Goal: Information Seeking & Learning: Learn about a topic

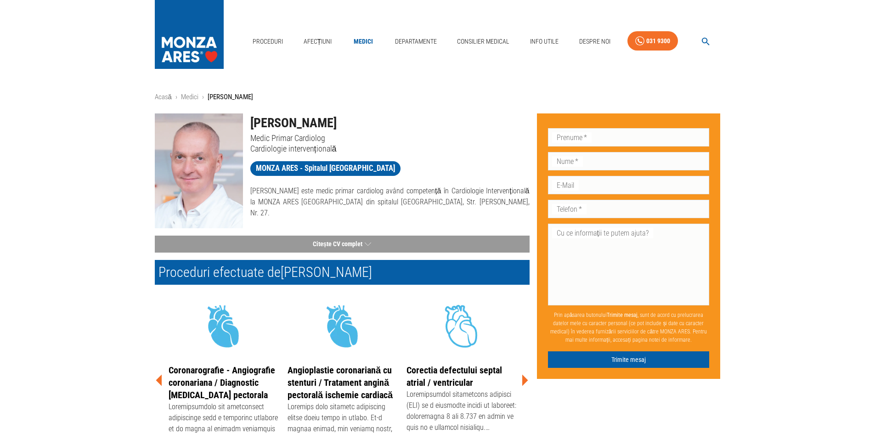
scroll to position [46, 0]
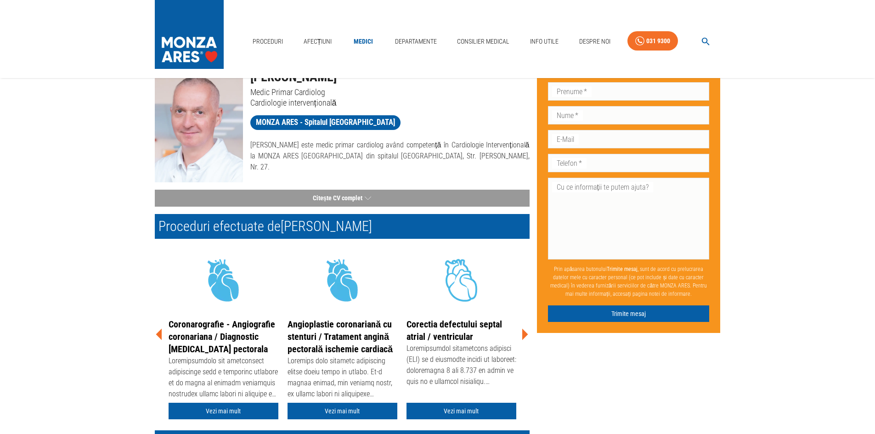
click at [522, 332] on icon at bounding box center [525, 334] width 28 height 28
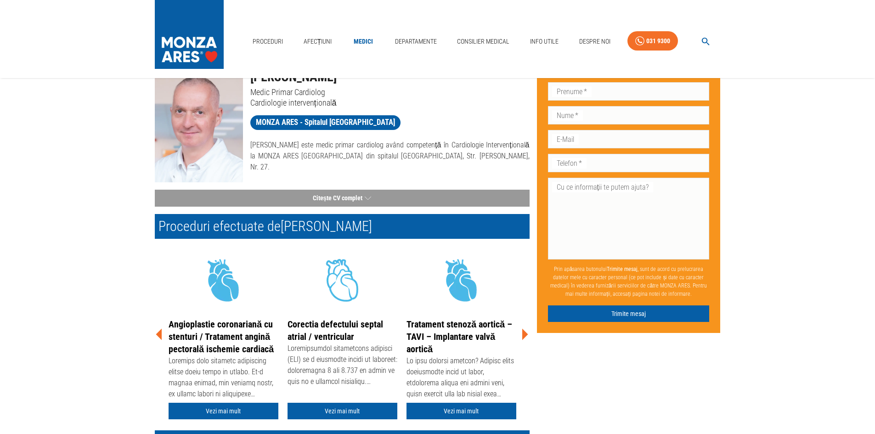
click at [522, 338] on icon at bounding box center [525, 334] width 28 height 28
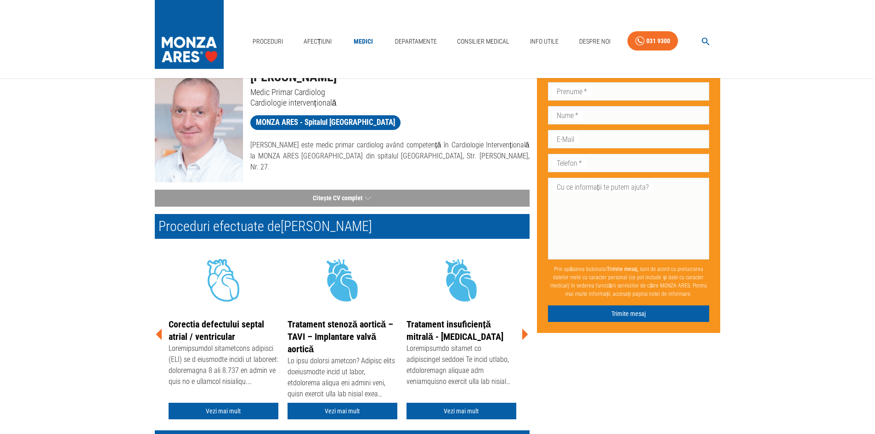
click at [522, 338] on icon at bounding box center [525, 334] width 6 height 11
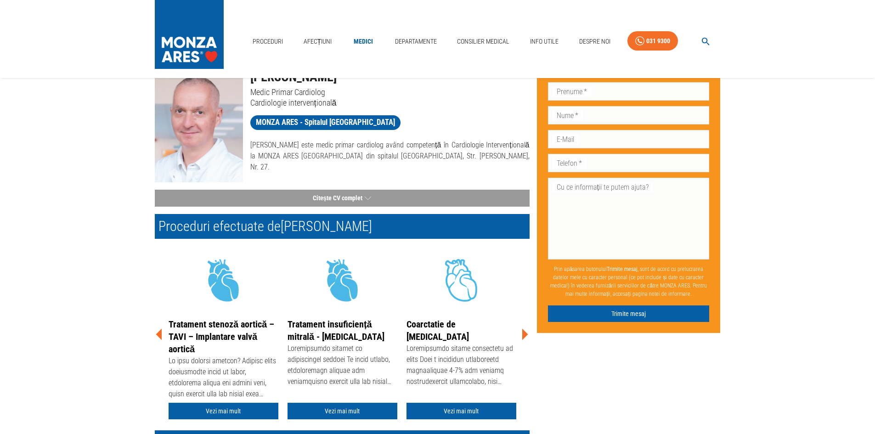
click at [524, 338] on icon at bounding box center [525, 334] width 28 height 28
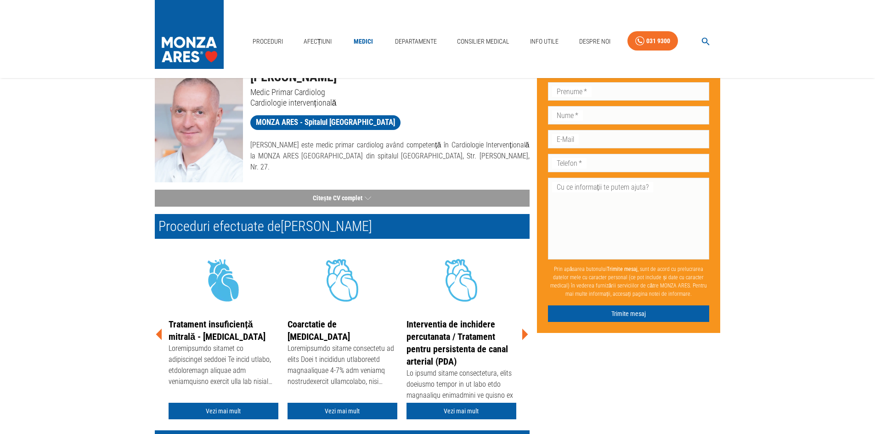
click at [524, 338] on icon at bounding box center [525, 334] width 28 height 28
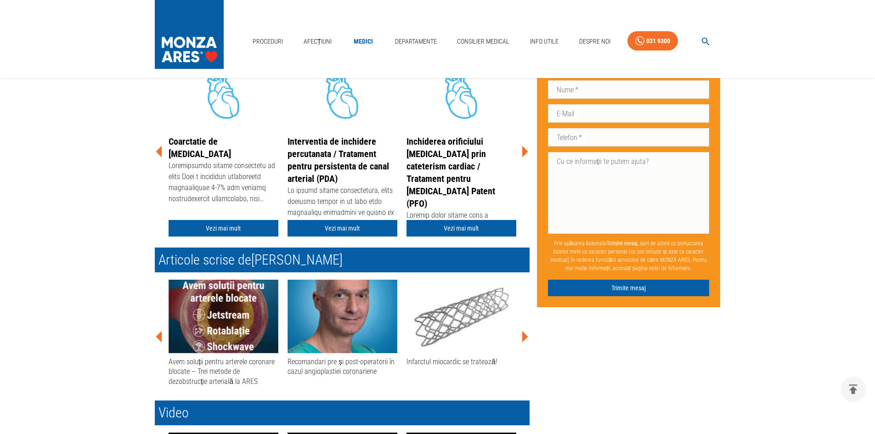
scroll to position [230, 0]
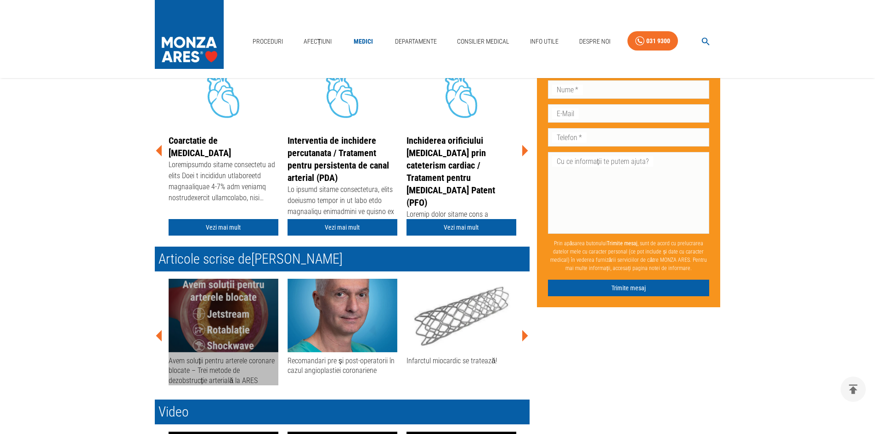
click at [243, 334] on img at bounding box center [223, 315] width 110 height 73
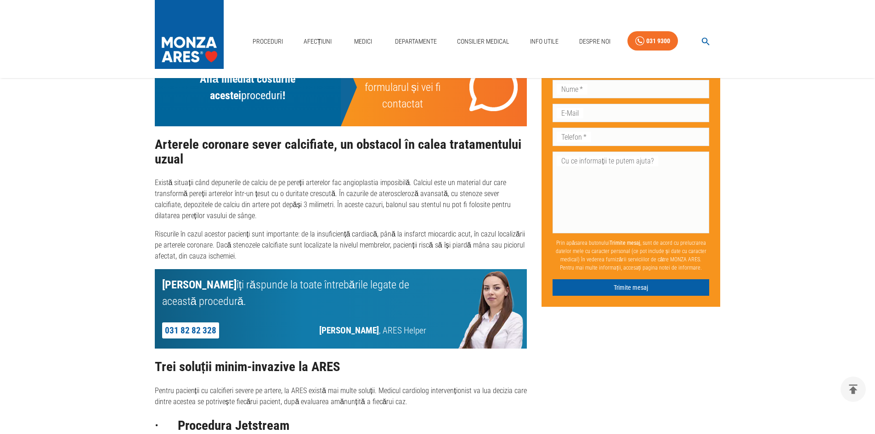
scroll to position [640, 0]
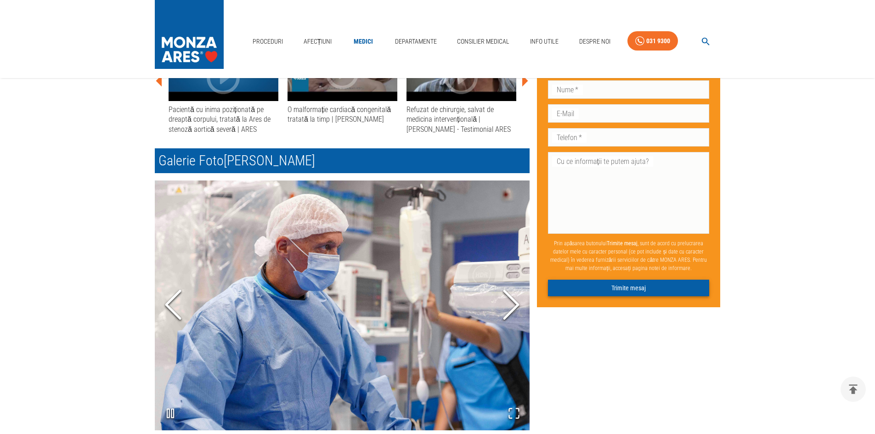
scroll to position [230, 0]
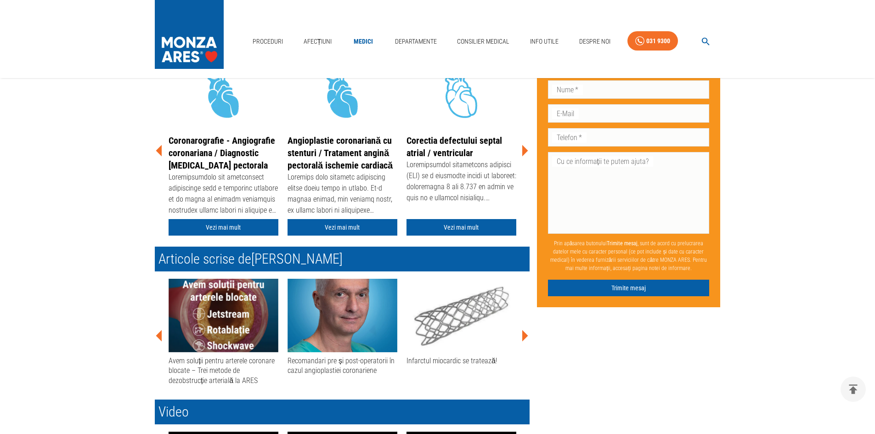
click at [524, 340] on icon at bounding box center [525, 336] width 28 height 28
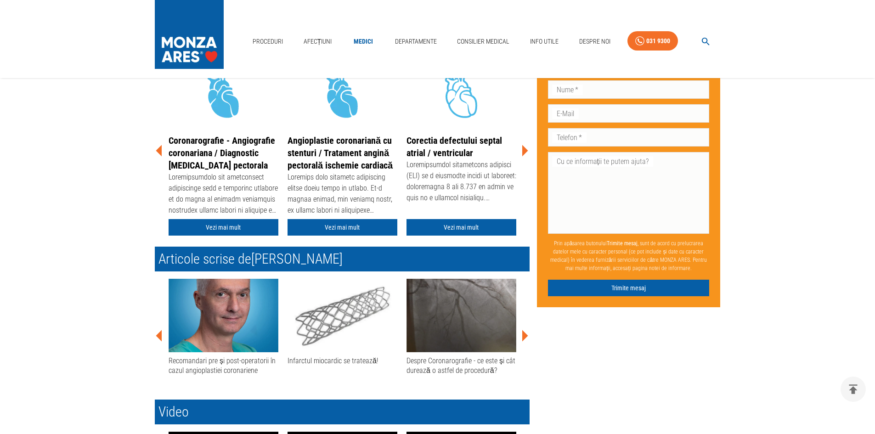
click at [442, 324] on img at bounding box center [461, 315] width 110 height 73
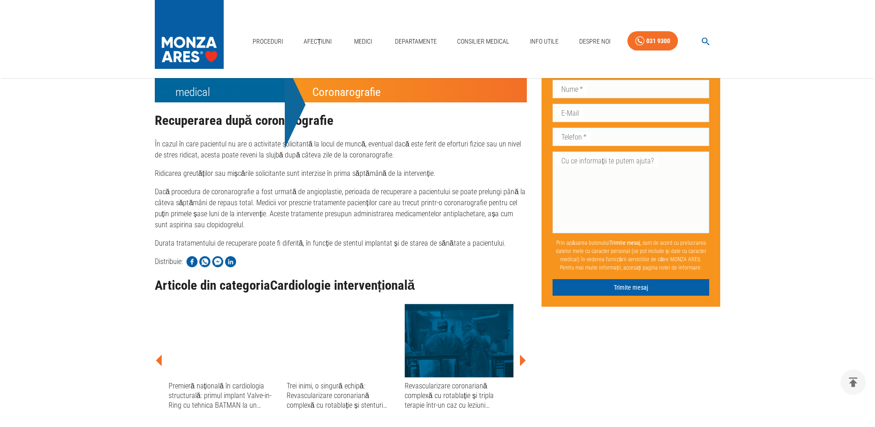
scroll to position [1653, 0]
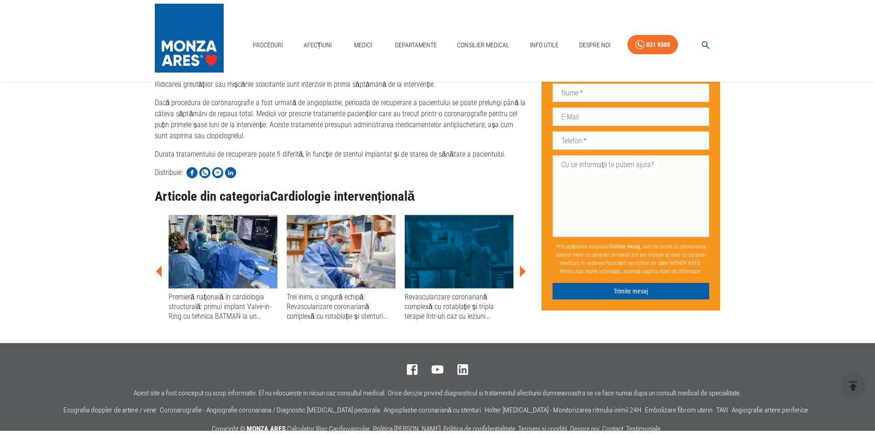
scroll to position [230, 0]
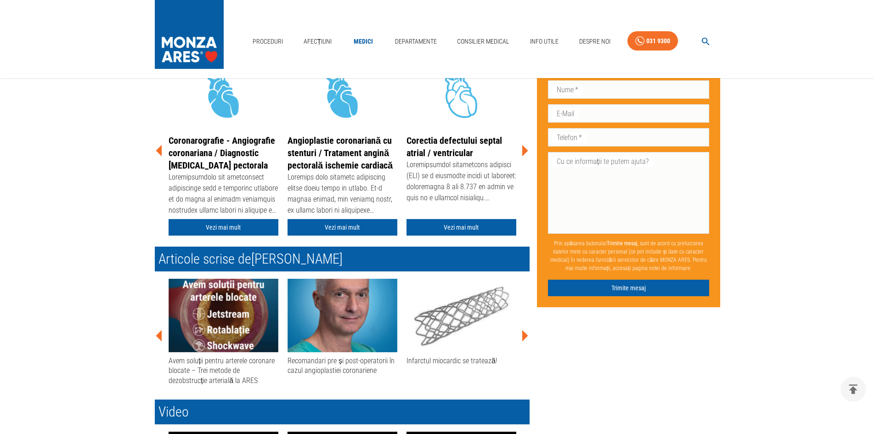
click at [527, 337] on icon at bounding box center [525, 336] width 28 height 28
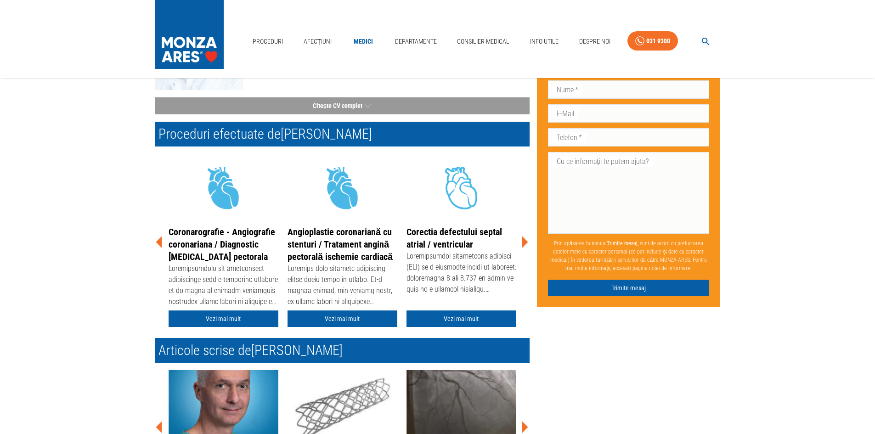
scroll to position [46, 0]
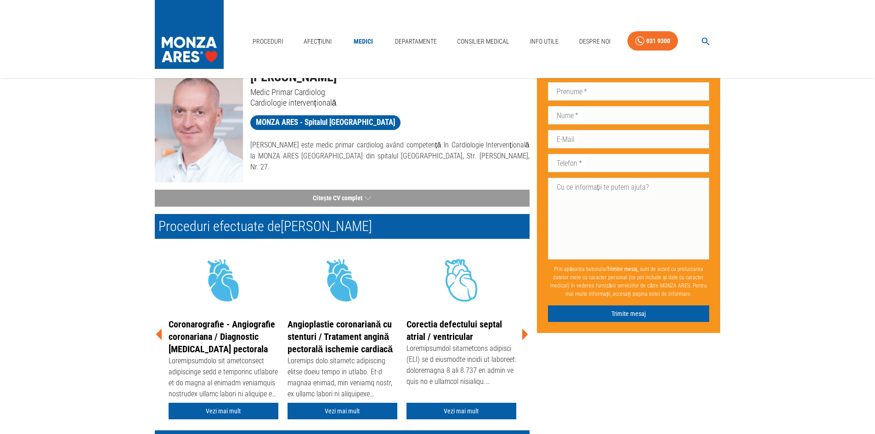
click at [521, 333] on icon at bounding box center [525, 334] width 28 height 28
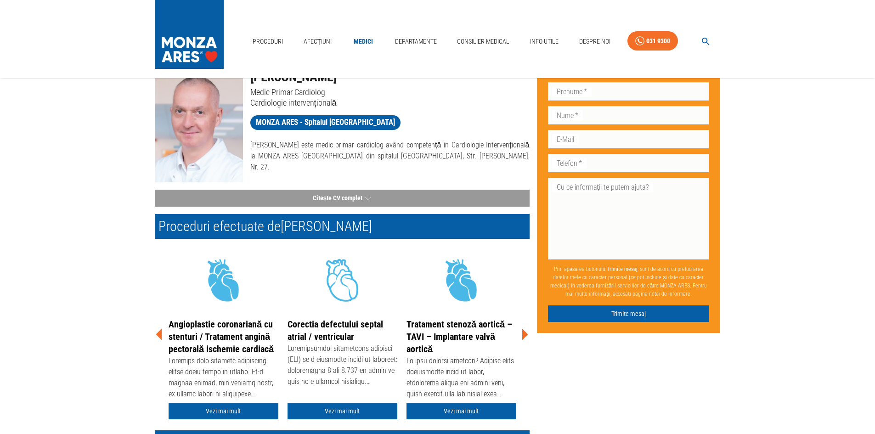
click at [522, 332] on icon at bounding box center [525, 334] width 6 height 11
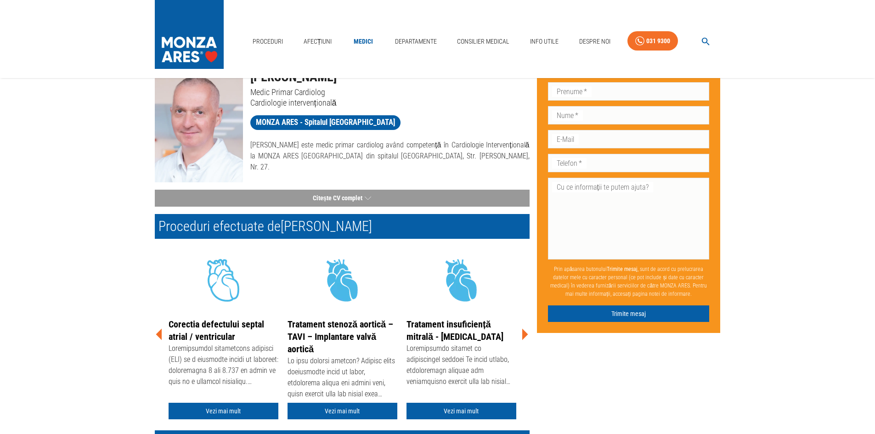
click at [522, 332] on icon at bounding box center [525, 334] width 6 height 11
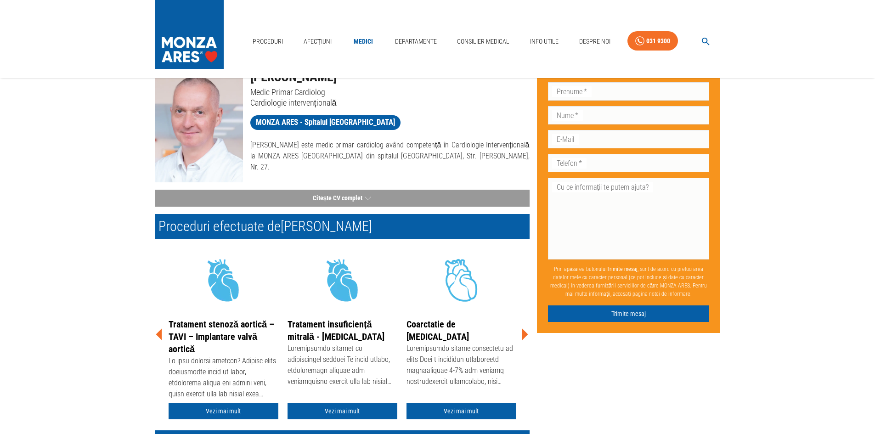
click at [522, 332] on icon at bounding box center [525, 334] width 6 height 11
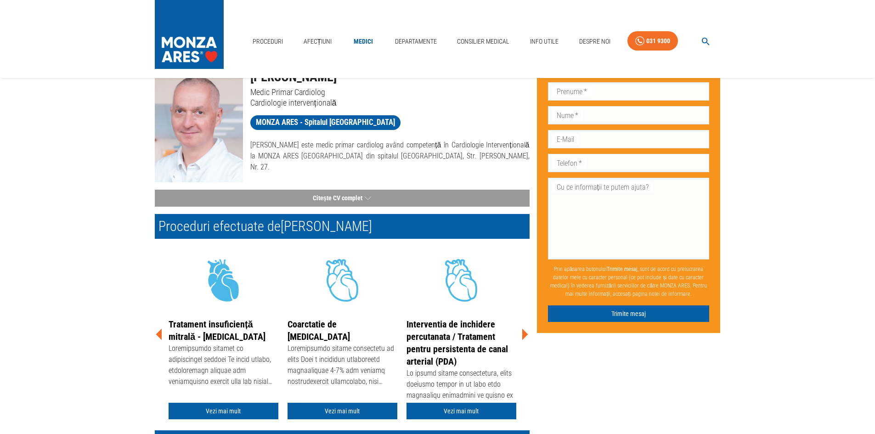
click at [522, 332] on icon at bounding box center [525, 334] width 6 height 11
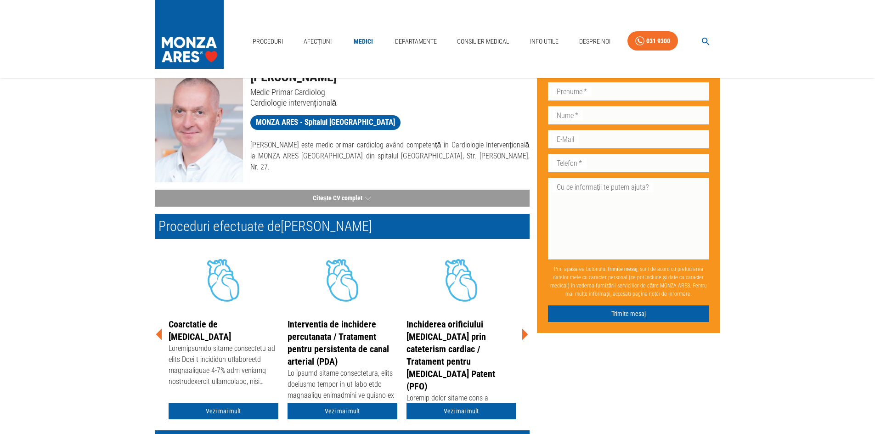
click at [522, 332] on icon at bounding box center [525, 334] width 6 height 11
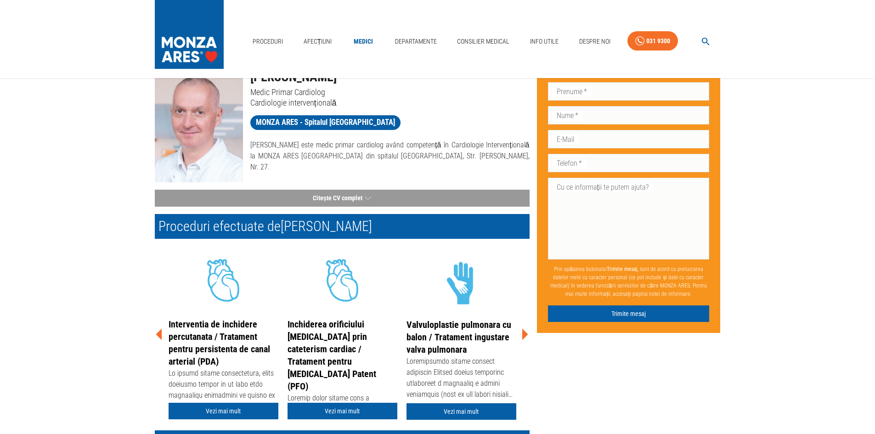
click at [522, 332] on icon at bounding box center [525, 334] width 6 height 11
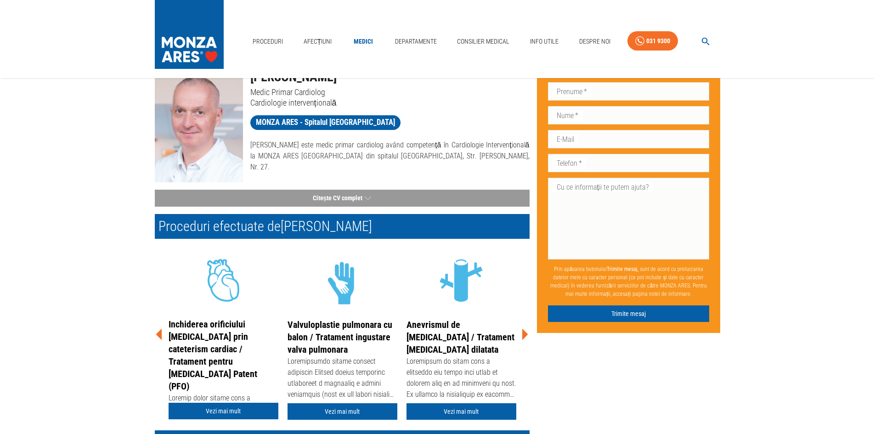
click at [522, 332] on icon at bounding box center [525, 334] width 6 height 11
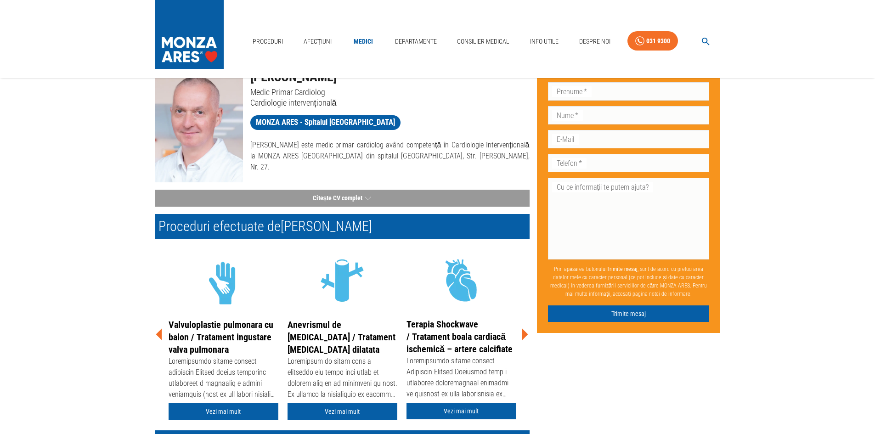
click at [522, 332] on icon at bounding box center [525, 334] width 6 height 11
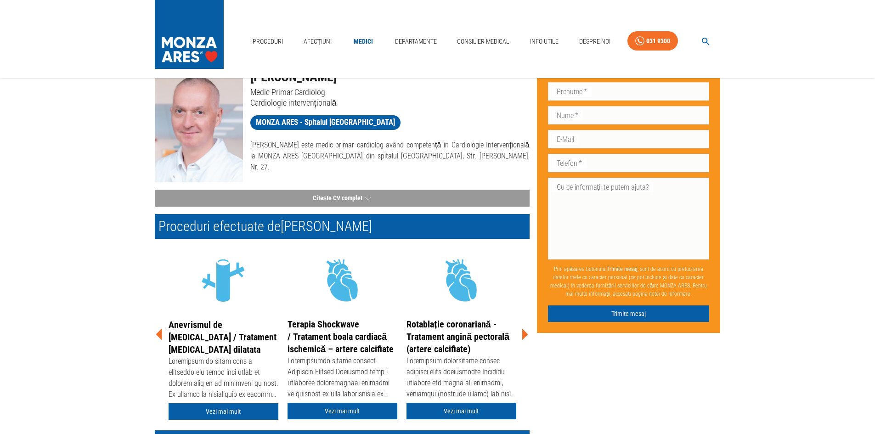
click at [524, 334] on icon at bounding box center [525, 334] width 6 height 11
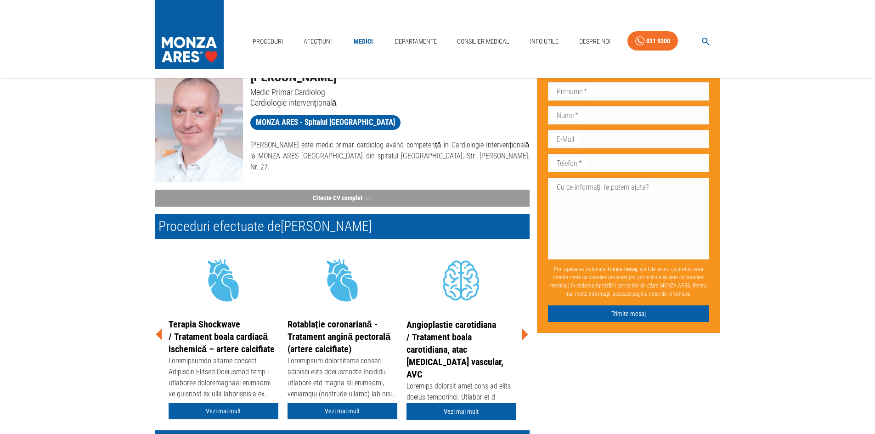
click at [524, 331] on icon at bounding box center [525, 334] width 6 height 11
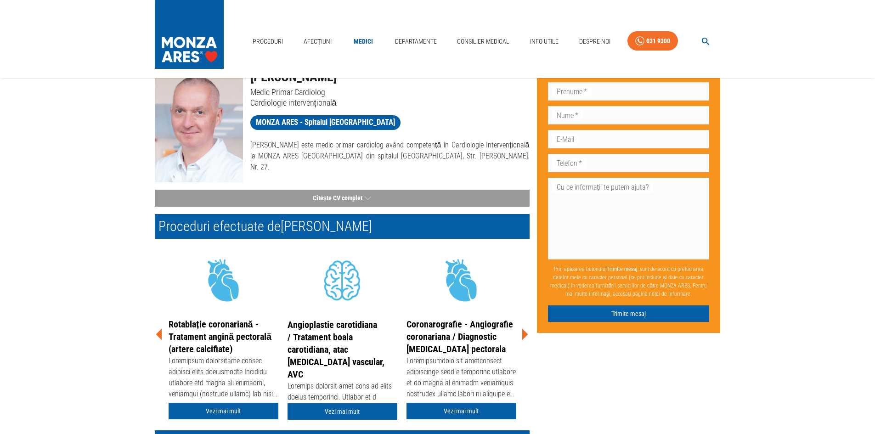
click at [523, 331] on icon at bounding box center [525, 334] width 6 height 11
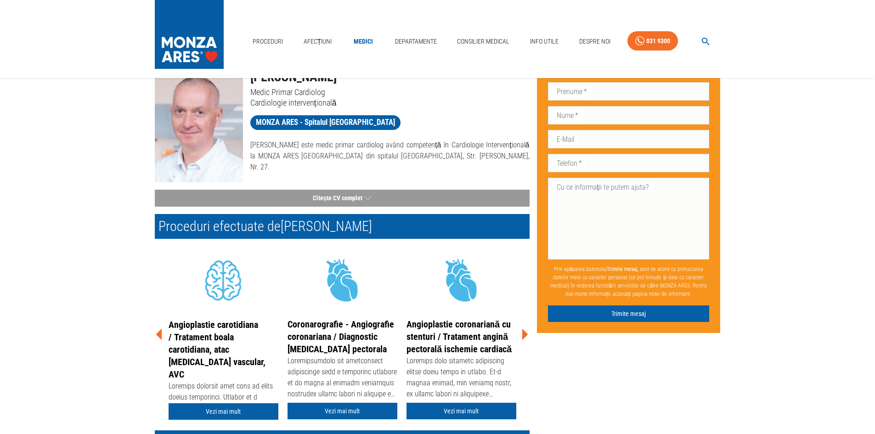
click at [523, 330] on icon at bounding box center [525, 334] width 6 height 11
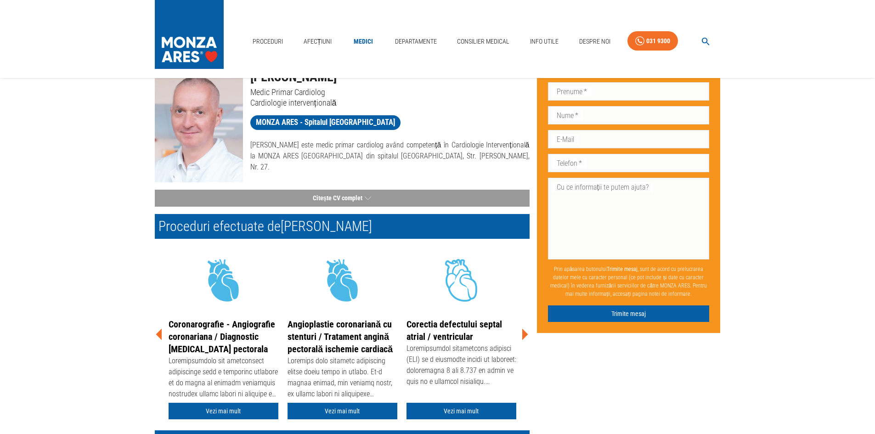
click at [523, 330] on icon at bounding box center [525, 334] width 6 height 11
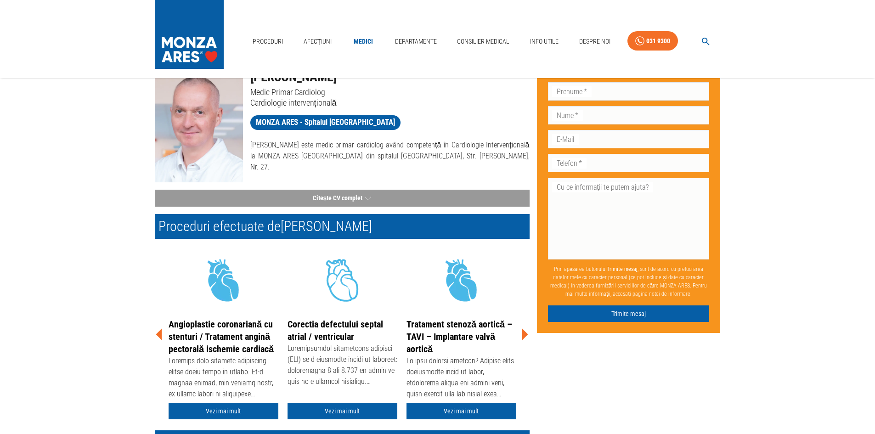
click at [523, 334] on icon at bounding box center [525, 334] width 6 height 11
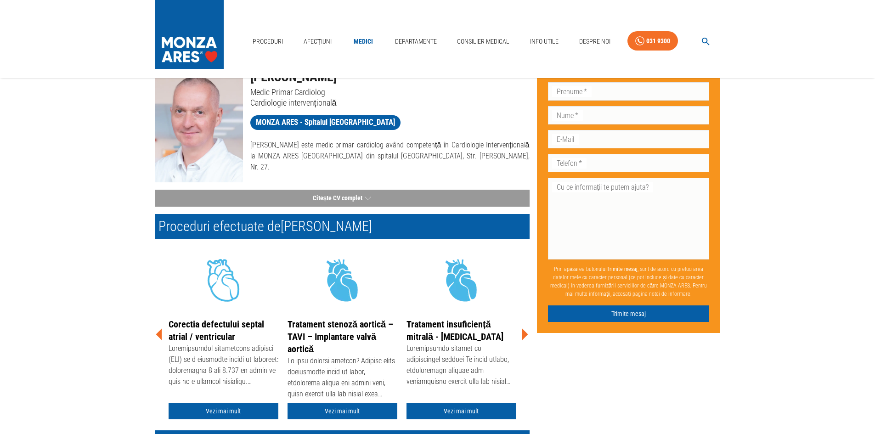
click at [523, 334] on icon at bounding box center [525, 334] width 6 height 11
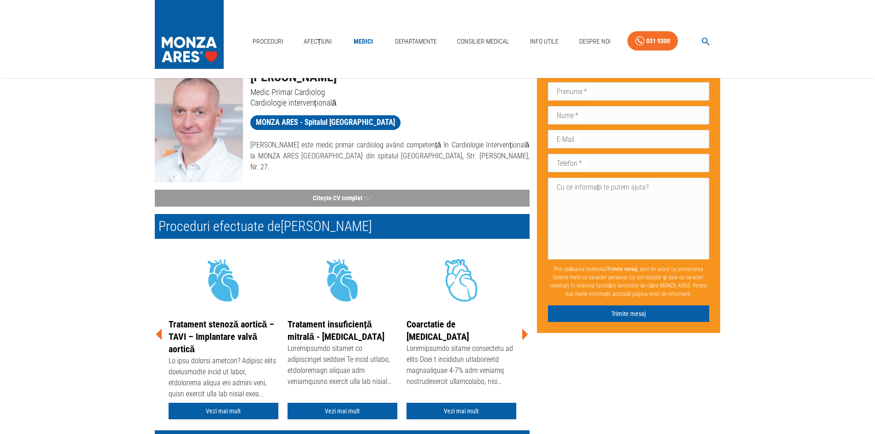
click at [523, 334] on icon at bounding box center [525, 334] width 6 height 11
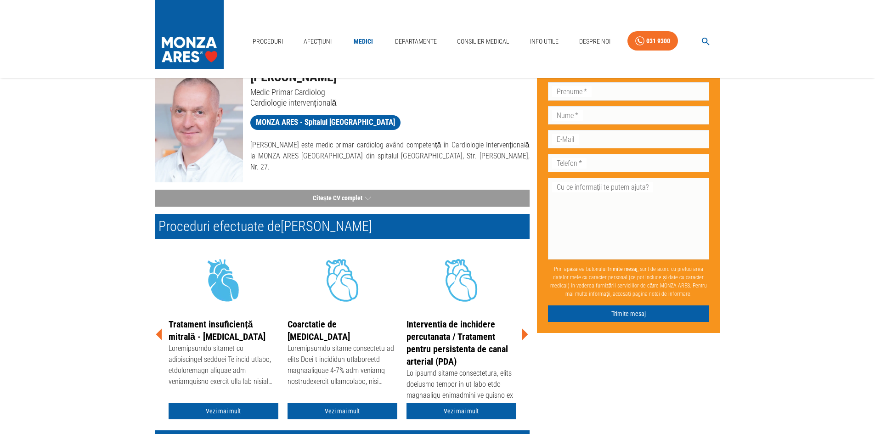
click at [523, 334] on icon at bounding box center [525, 334] width 6 height 11
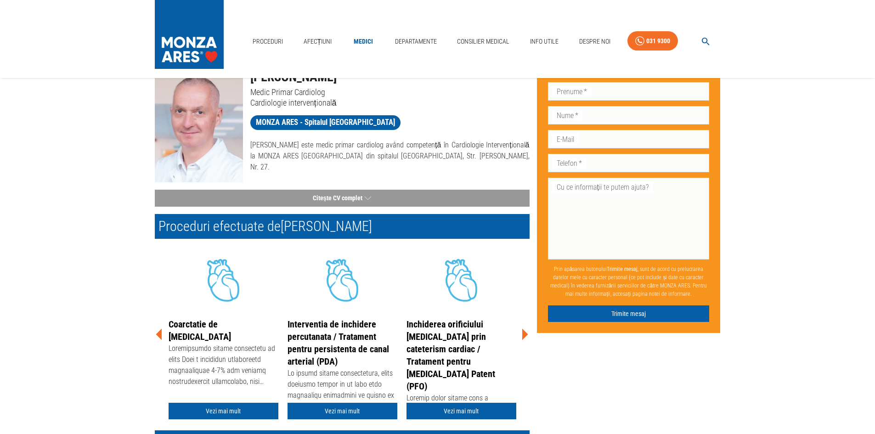
click at [523, 335] on icon at bounding box center [525, 334] width 6 height 11
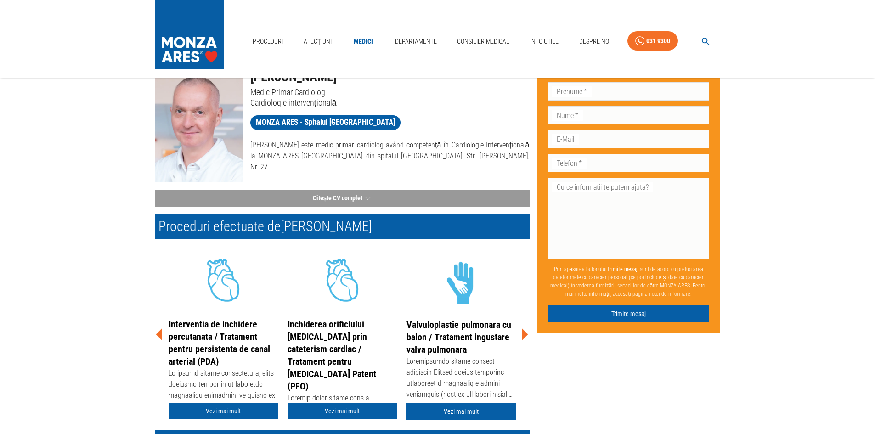
click at [523, 335] on icon at bounding box center [525, 334] width 6 height 11
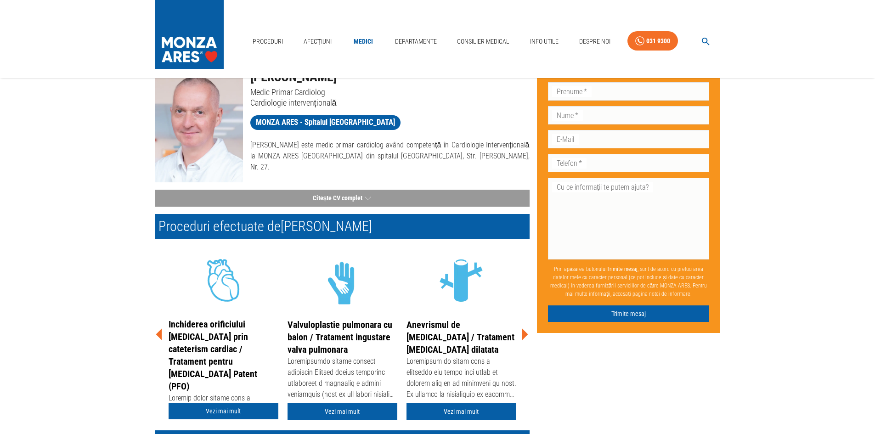
click at [523, 335] on icon at bounding box center [525, 334] width 6 height 11
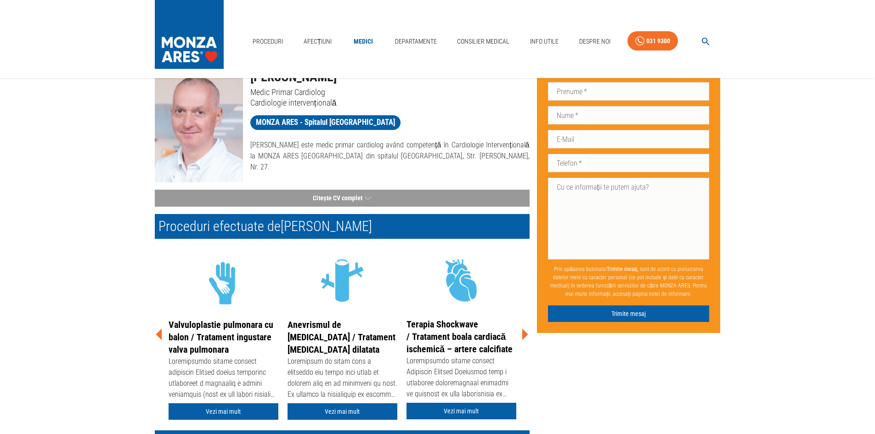
click at [490, 339] on link "Terapia Shockwave / Tratament boala cardiacă ischemică – artere calcifiate" at bounding box center [459, 337] width 106 height 36
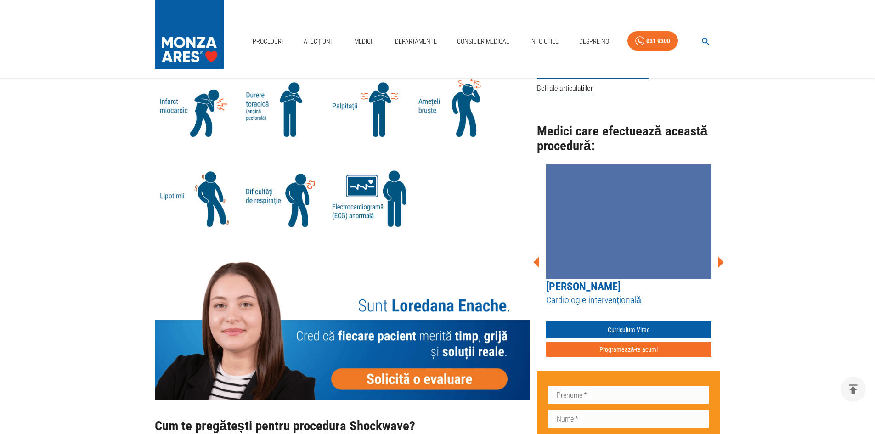
scroll to position [735, 0]
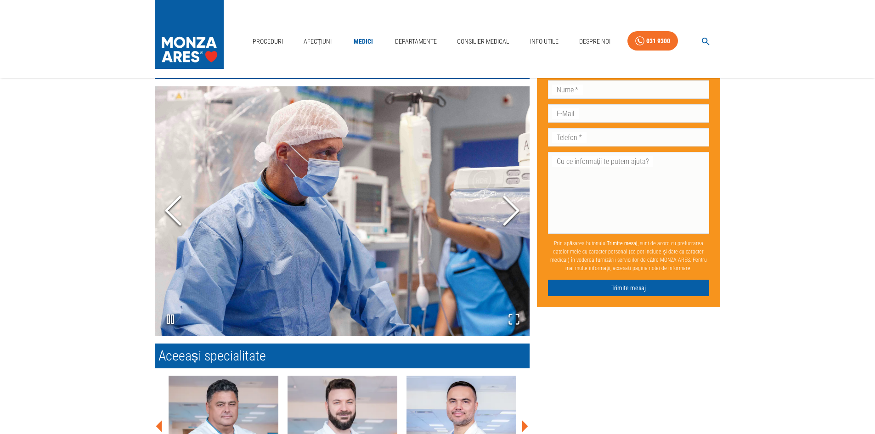
scroll to position [46, 0]
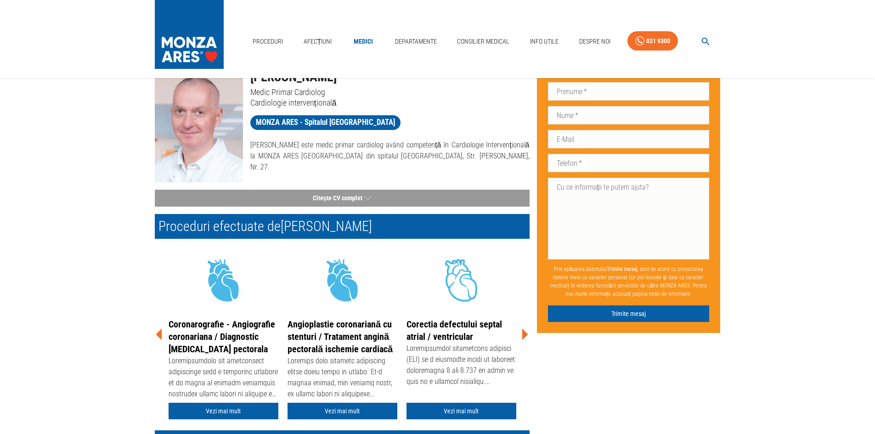
click at [528, 336] on icon at bounding box center [525, 334] width 28 height 28
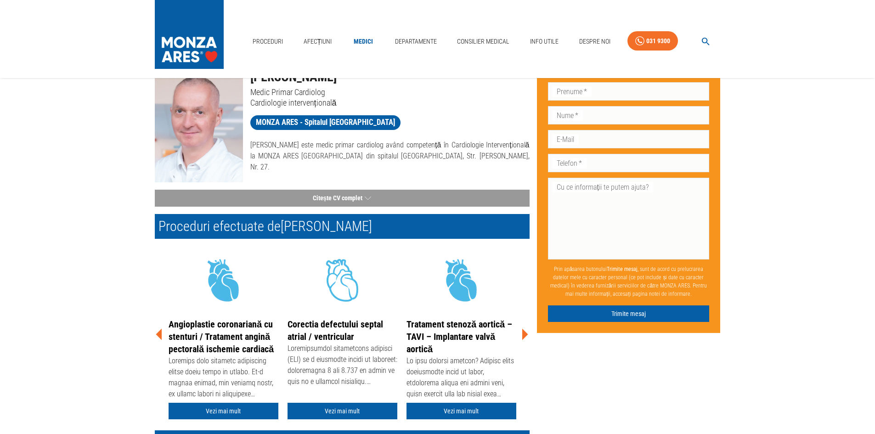
click at [524, 336] on icon at bounding box center [525, 334] width 6 height 11
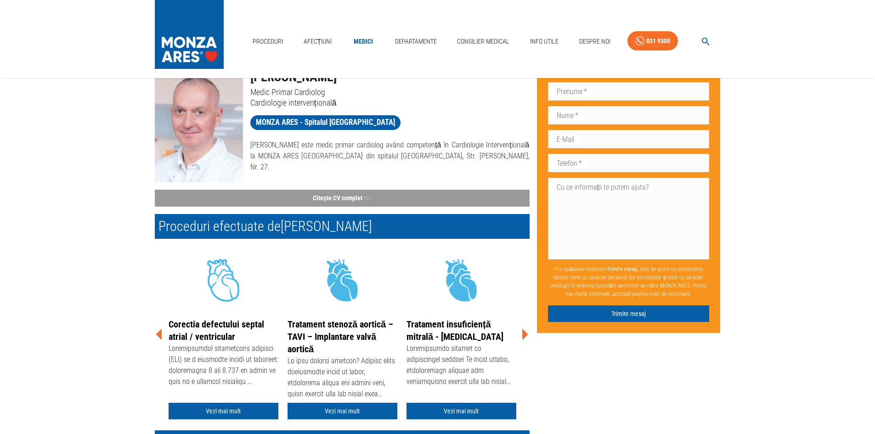
click at [524, 336] on icon at bounding box center [525, 334] width 6 height 11
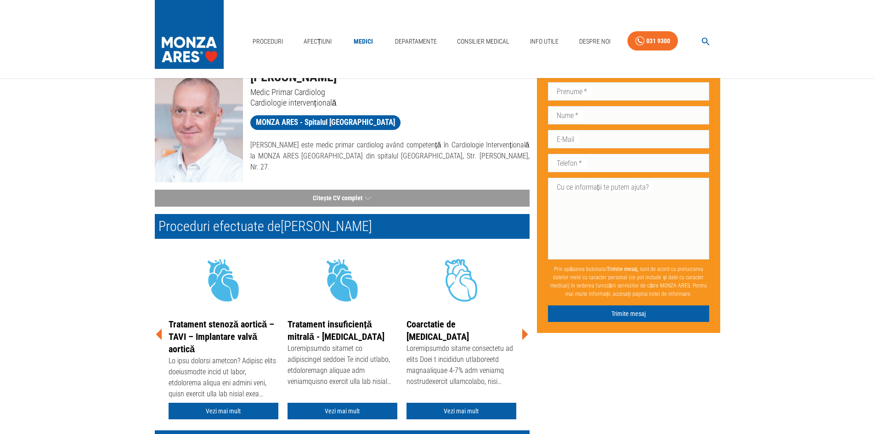
click at [524, 336] on icon at bounding box center [525, 334] width 6 height 11
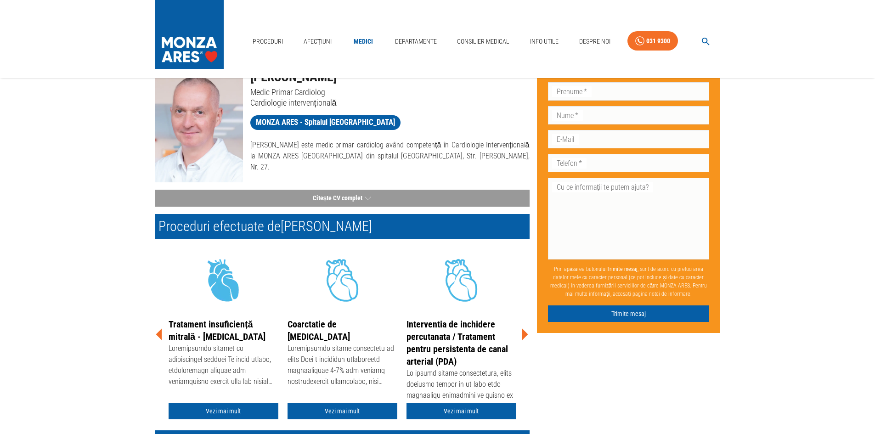
click at [524, 336] on icon at bounding box center [525, 334] width 6 height 11
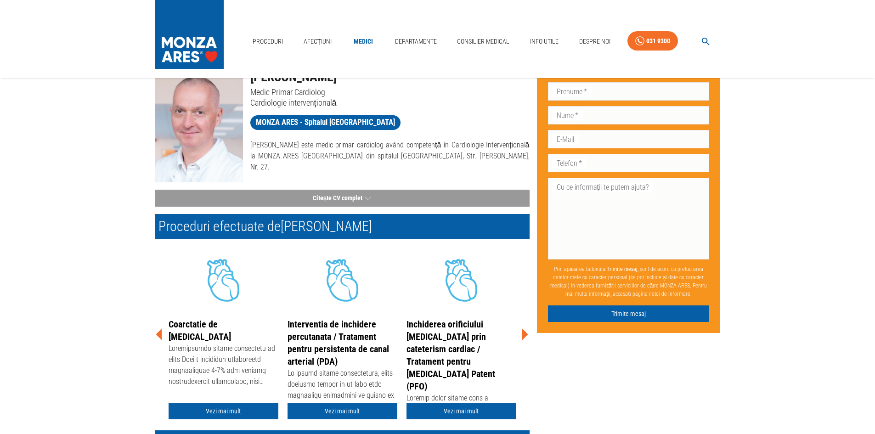
click at [523, 336] on icon at bounding box center [525, 334] width 6 height 11
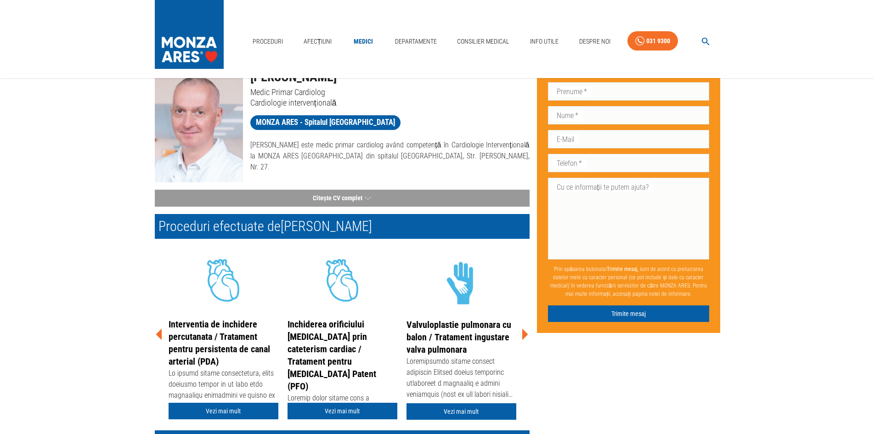
click at [524, 336] on icon at bounding box center [525, 334] width 6 height 11
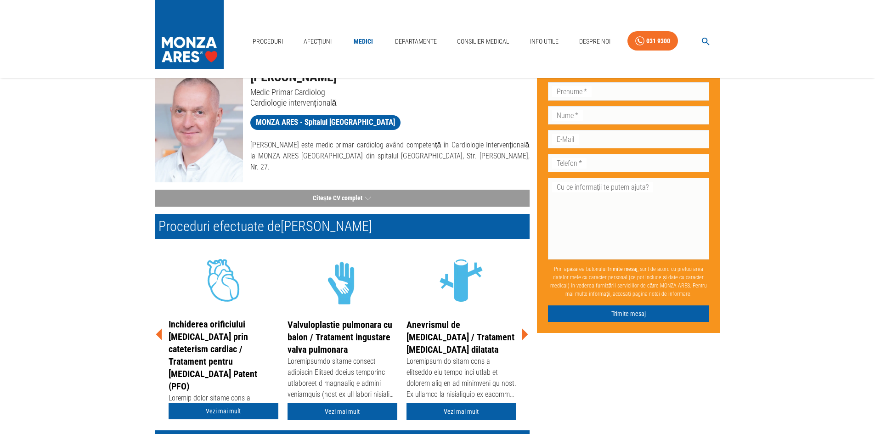
click at [524, 336] on icon at bounding box center [525, 334] width 6 height 11
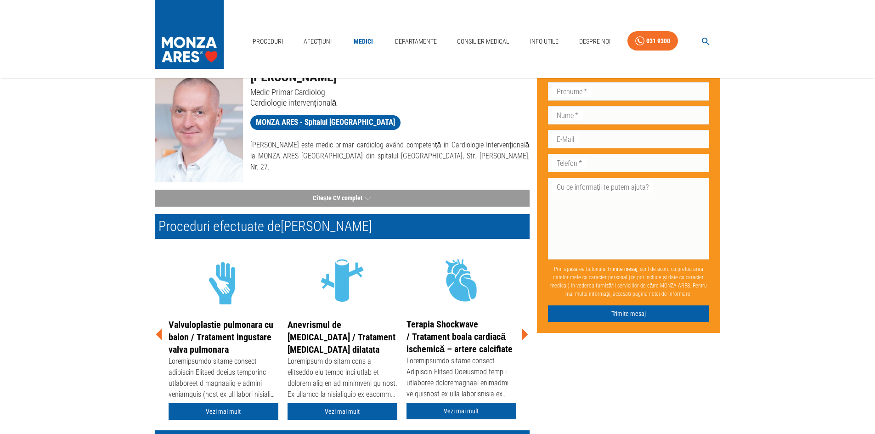
click at [525, 335] on icon at bounding box center [525, 334] width 6 height 11
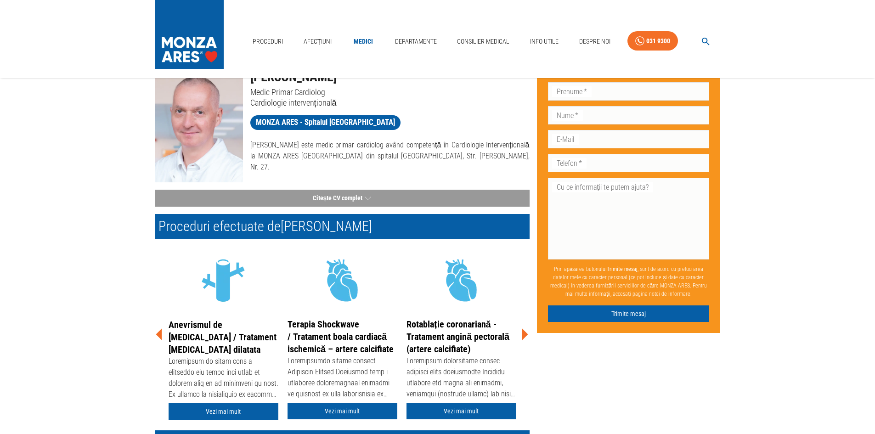
click at [474, 334] on link "Rotablație coronariană - Tratament angină pectorală (artere calcifiate)" at bounding box center [457, 337] width 103 height 36
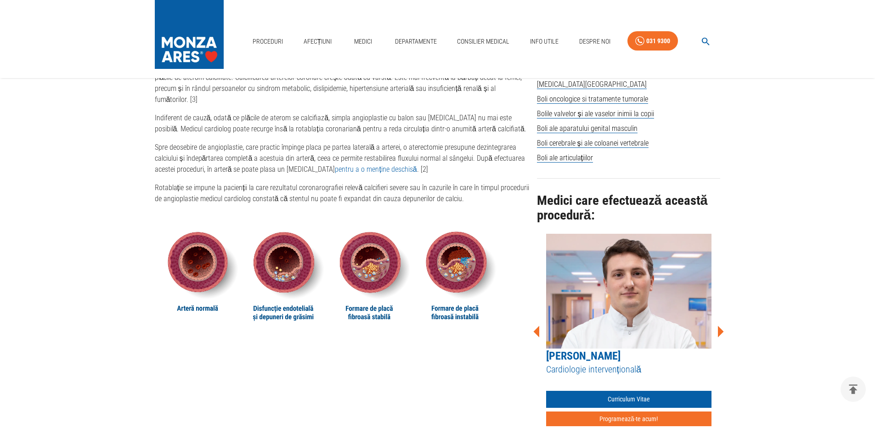
scroll to position [780, 0]
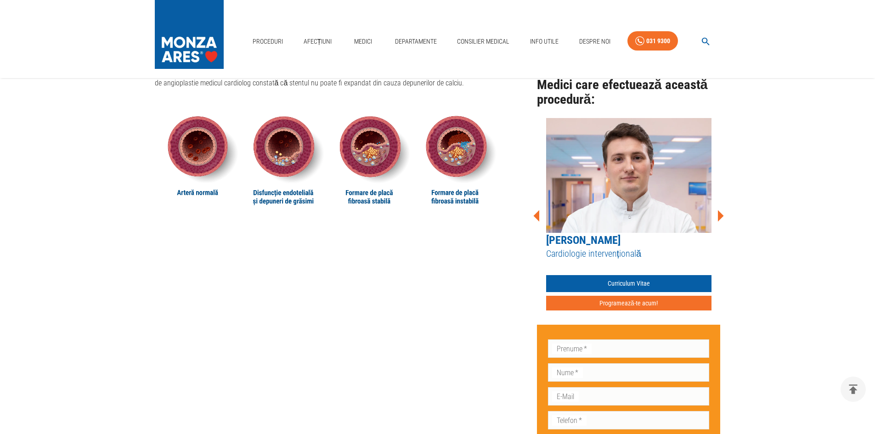
click at [722, 217] on icon at bounding box center [720, 216] width 28 height 28
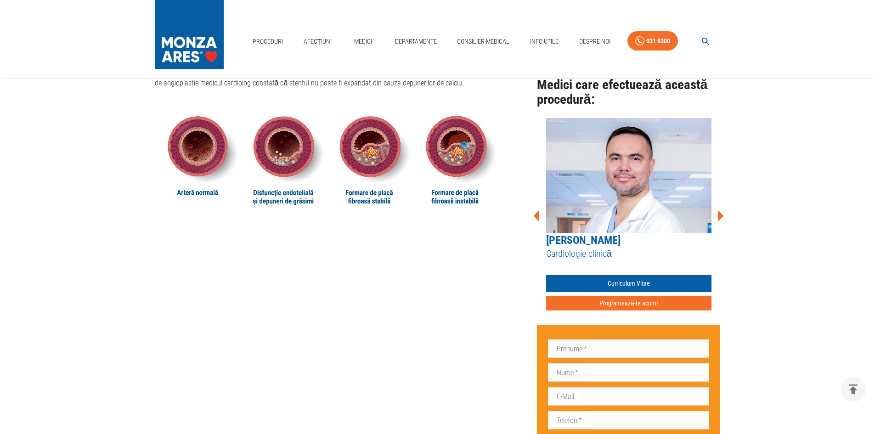
click at [724, 216] on icon at bounding box center [720, 216] width 28 height 28
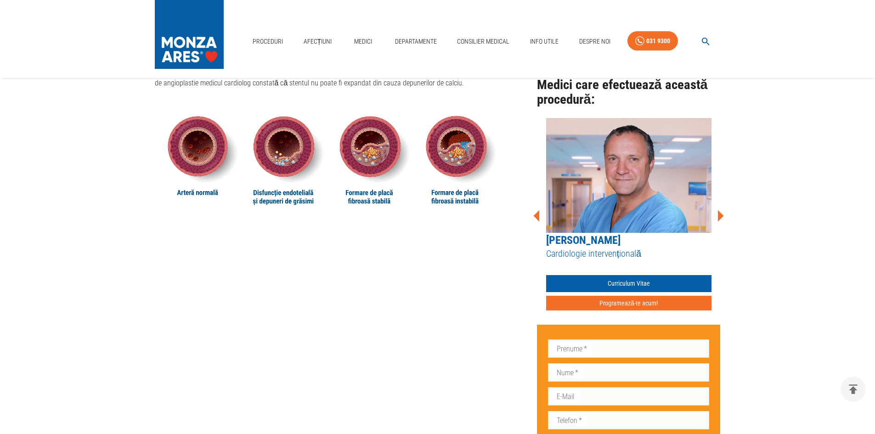
click at [724, 215] on icon at bounding box center [720, 216] width 28 height 28
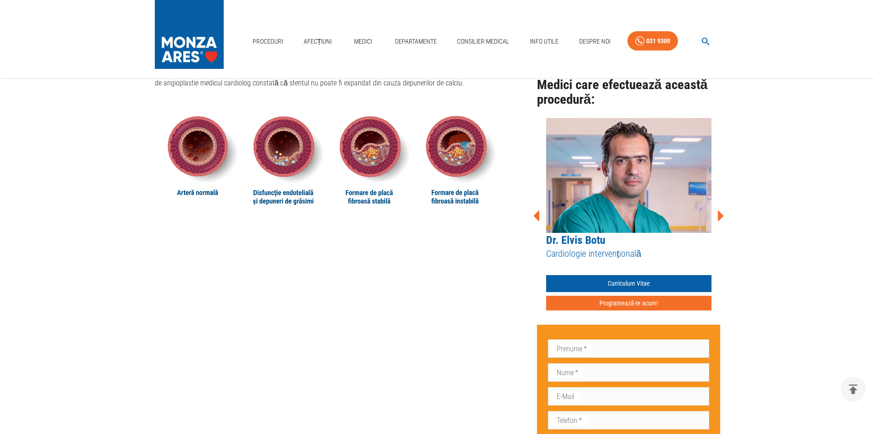
click at [723, 218] on icon at bounding box center [720, 216] width 28 height 28
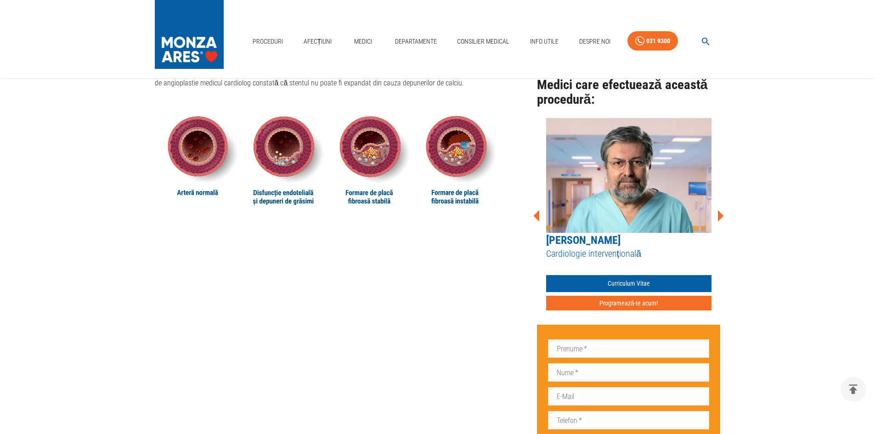
click at [723, 218] on icon at bounding box center [720, 216] width 28 height 28
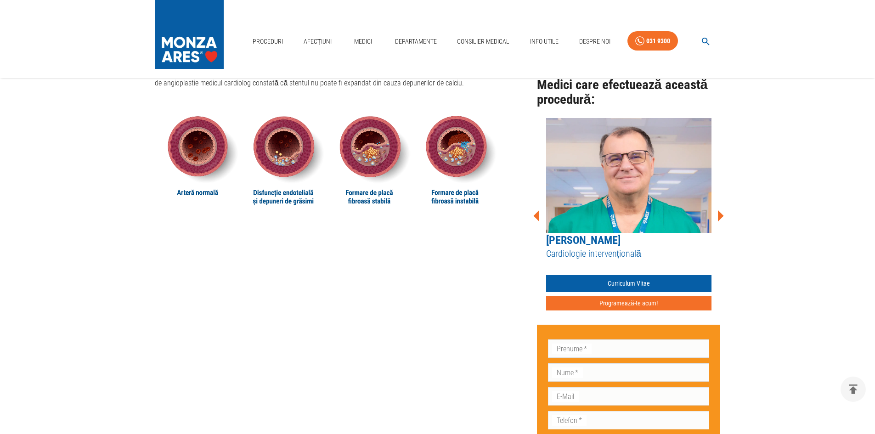
click at [722, 218] on icon at bounding box center [720, 216] width 28 height 28
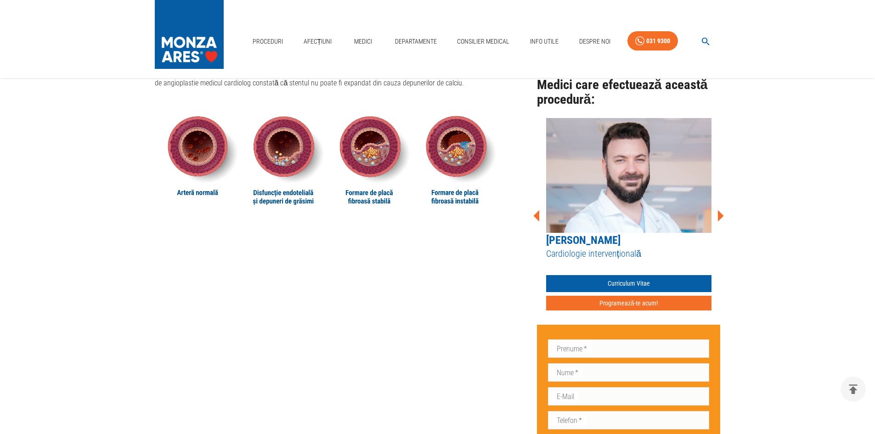
click at [722, 218] on icon at bounding box center [720, 216] width 28 height 28
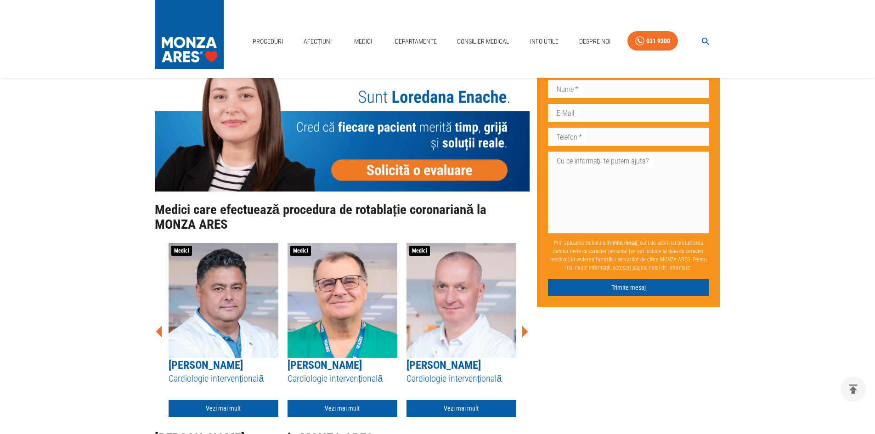
scroll to position [2571, 0]
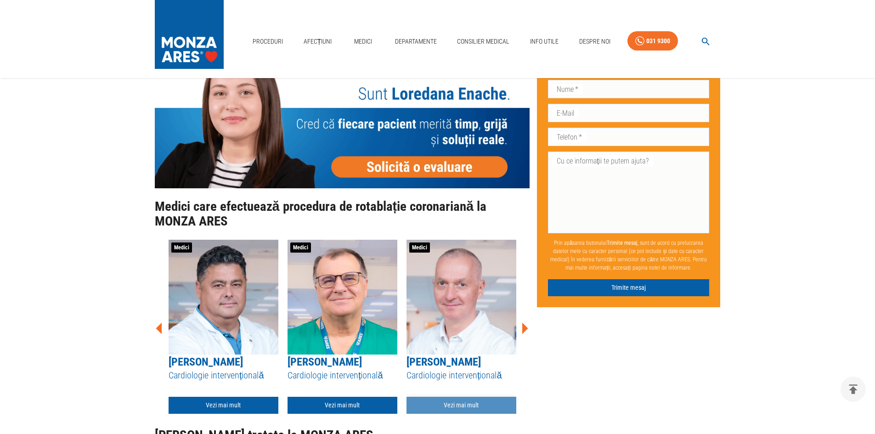
click at [463, 397] on link "Vezi mai mult" at bounding box center [461, 405] width 110 height 17
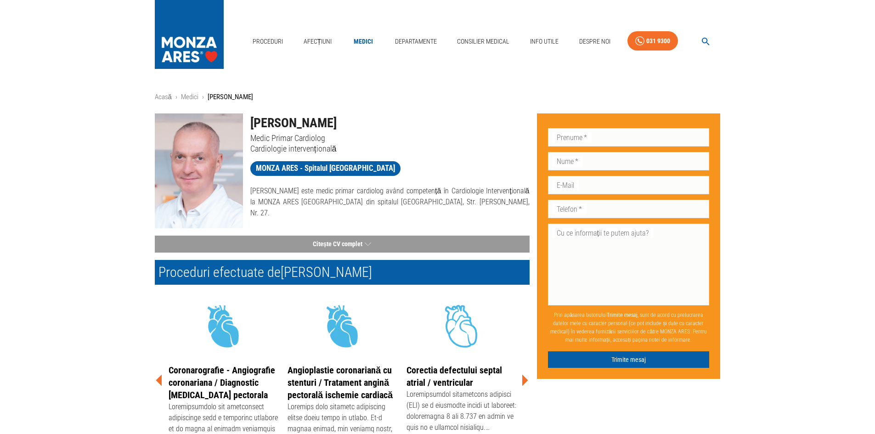
click at [285, 137] on p "Medic Primar Cardiolog" at bounding box center [389, 138] width 279 height 11
click at [210, 171] on img at bounding box center [199, 170] width 88 height 115
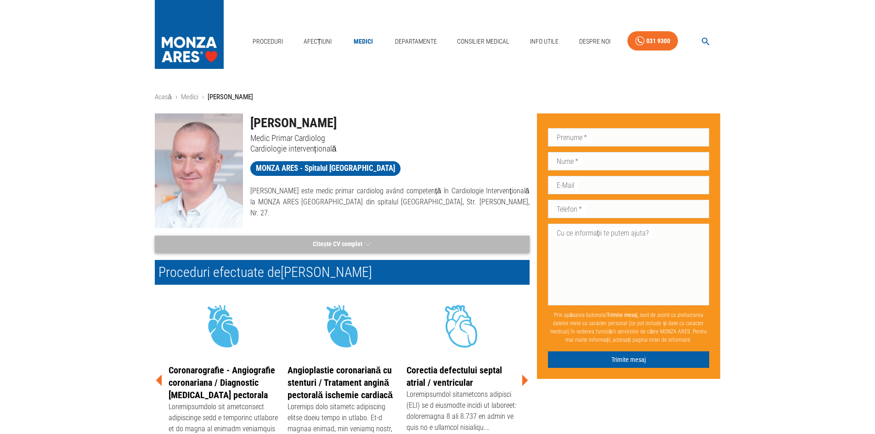
click at [339, 243] on button "Citește CV complet" at bounding box center [342, 244] width 375 height 17
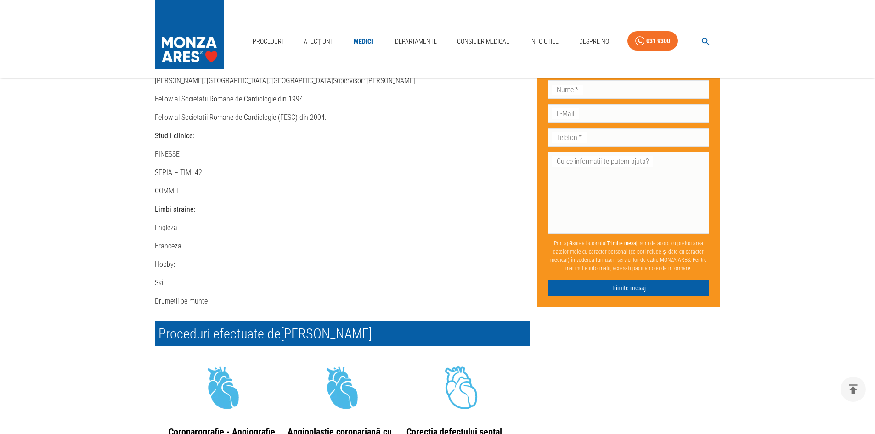
scroll to position [964, 0]
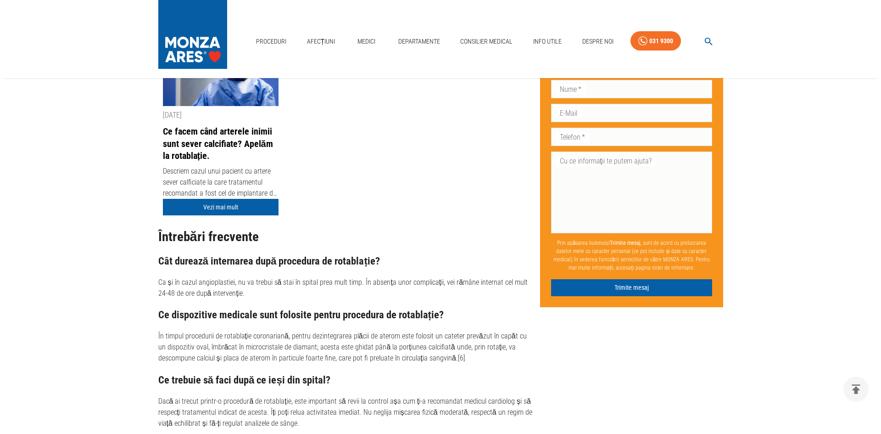
scroll to position [2710, 0]
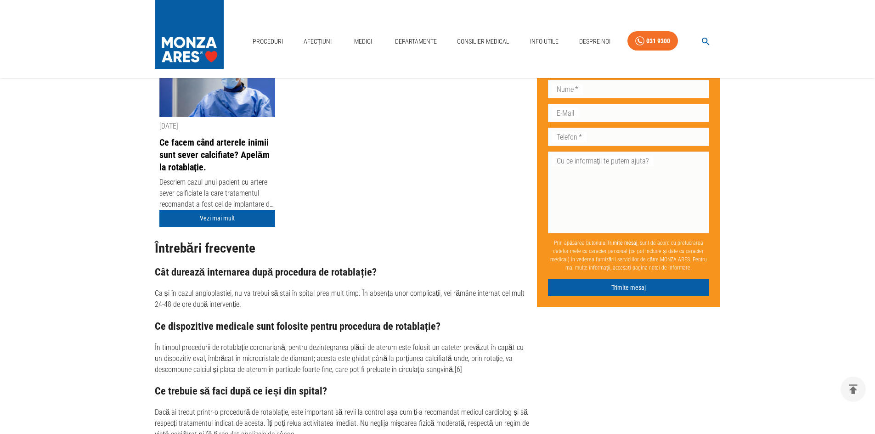
click at [703, 42] on icon "button" at bounding box center [705, 41] width 11 height 11
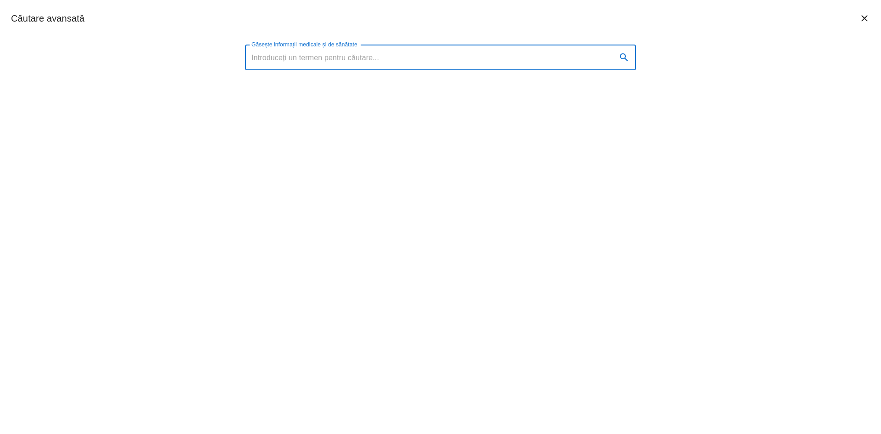
click at [406, 58] on input "Găsește informații medicale și de sănătate" at bounding box center [427, 58] width 365 height 26
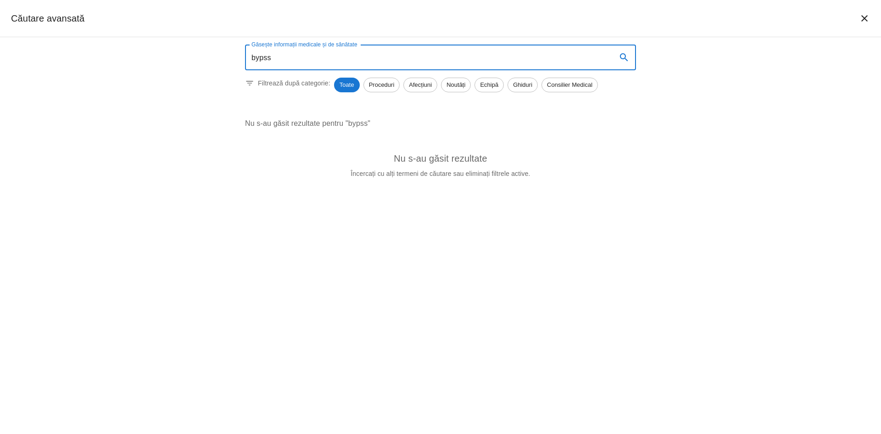
click at [261, 59] on input "bypss" at bounding box center [427, 58] width 365 height 26
click at [263, 57] on input "bypss" at bounding box center [427, 58] width 365 height 26
type input "bypass"
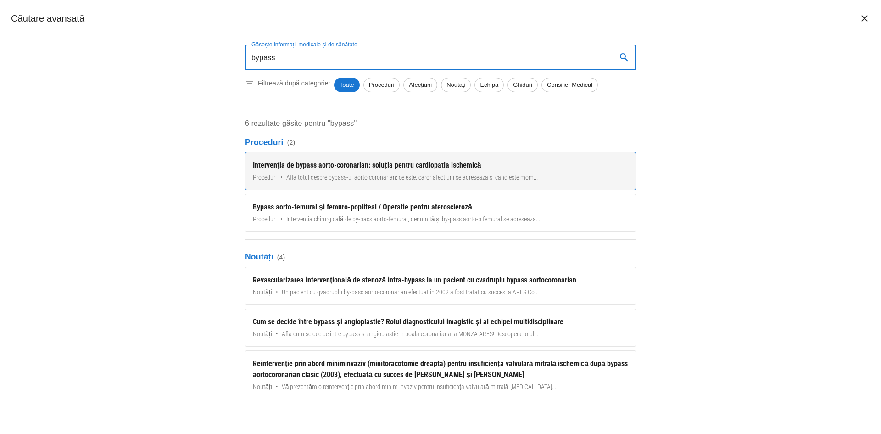
click at [327, 171] on div "Intervenția de bypass aorto-coronarian: soluția pentru cardiopatia ischemică" at bounding box center [441, 165] width 376 height 11
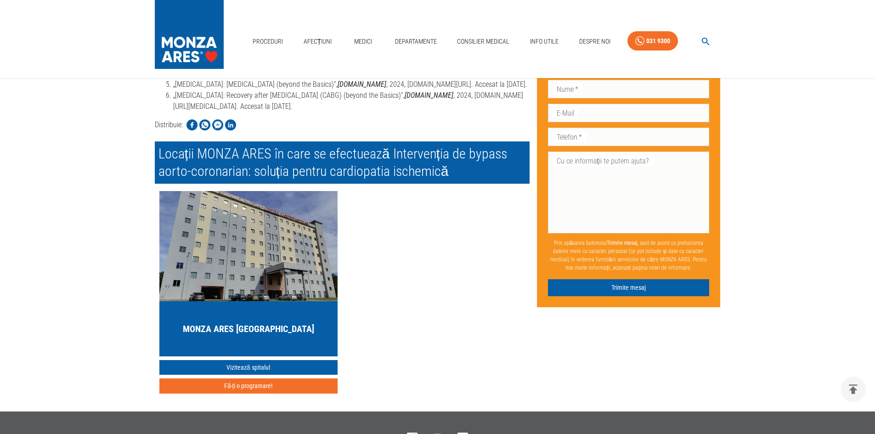
scroll to position [2892, 0]
